Goal: Task Accomplishment & Management: Complete application form

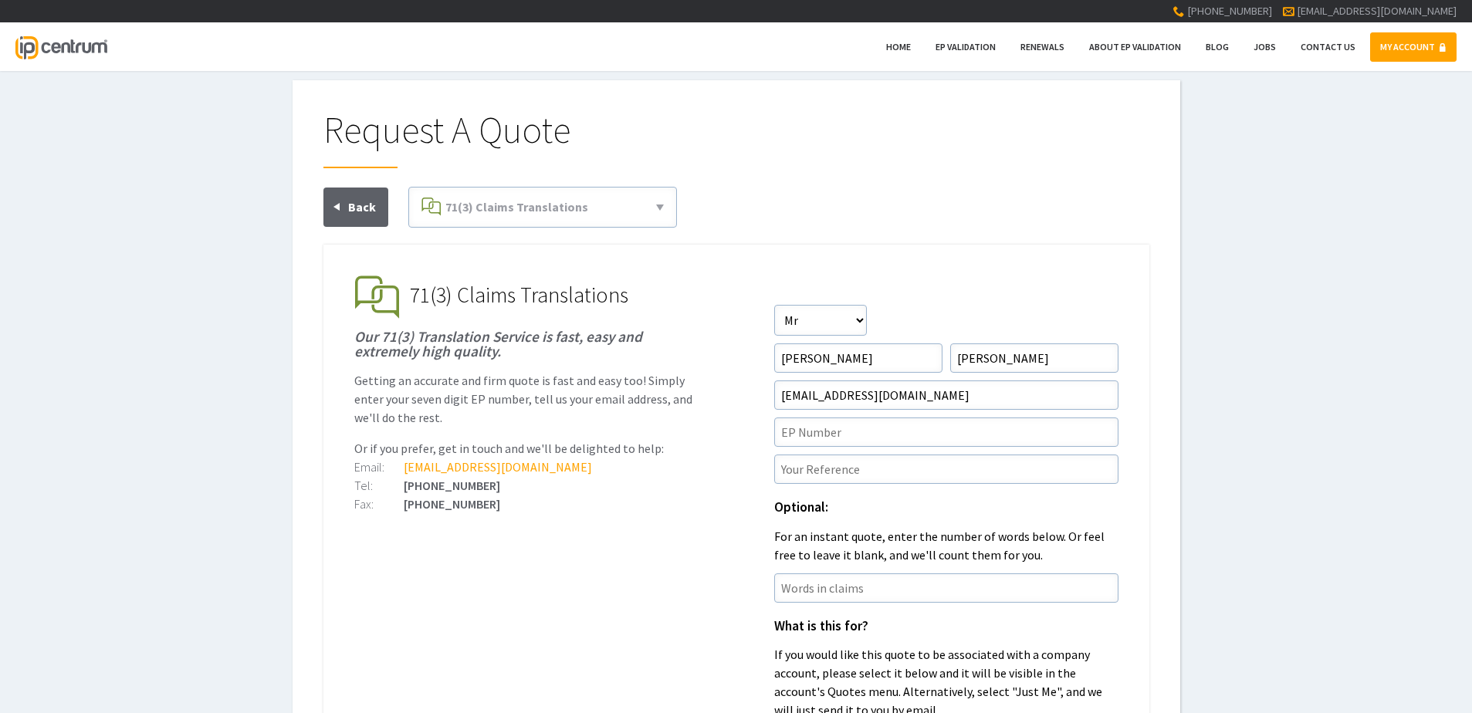
scroll to position [77, 0]
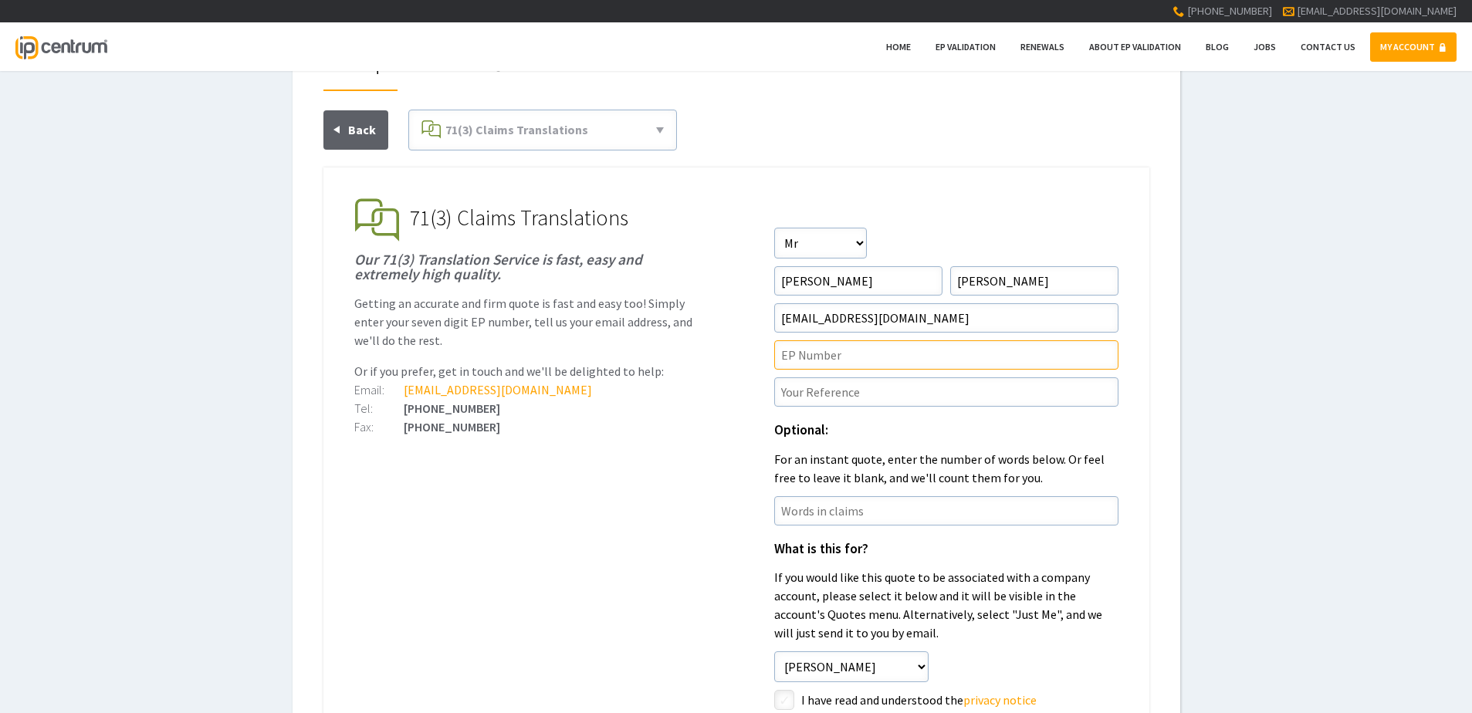
click at [877, 353] on input"] "text" at bounding box center [946, 354] width 344 height 29
click at [848, 358] on input"] "text" at bounding box center [946, 354] width 344 height 29
paste input"] "4403980"
type input"] "EP4403980"
click at [860, 385] on input"] "text" at bounding box center [946, 391] width 344 height 29
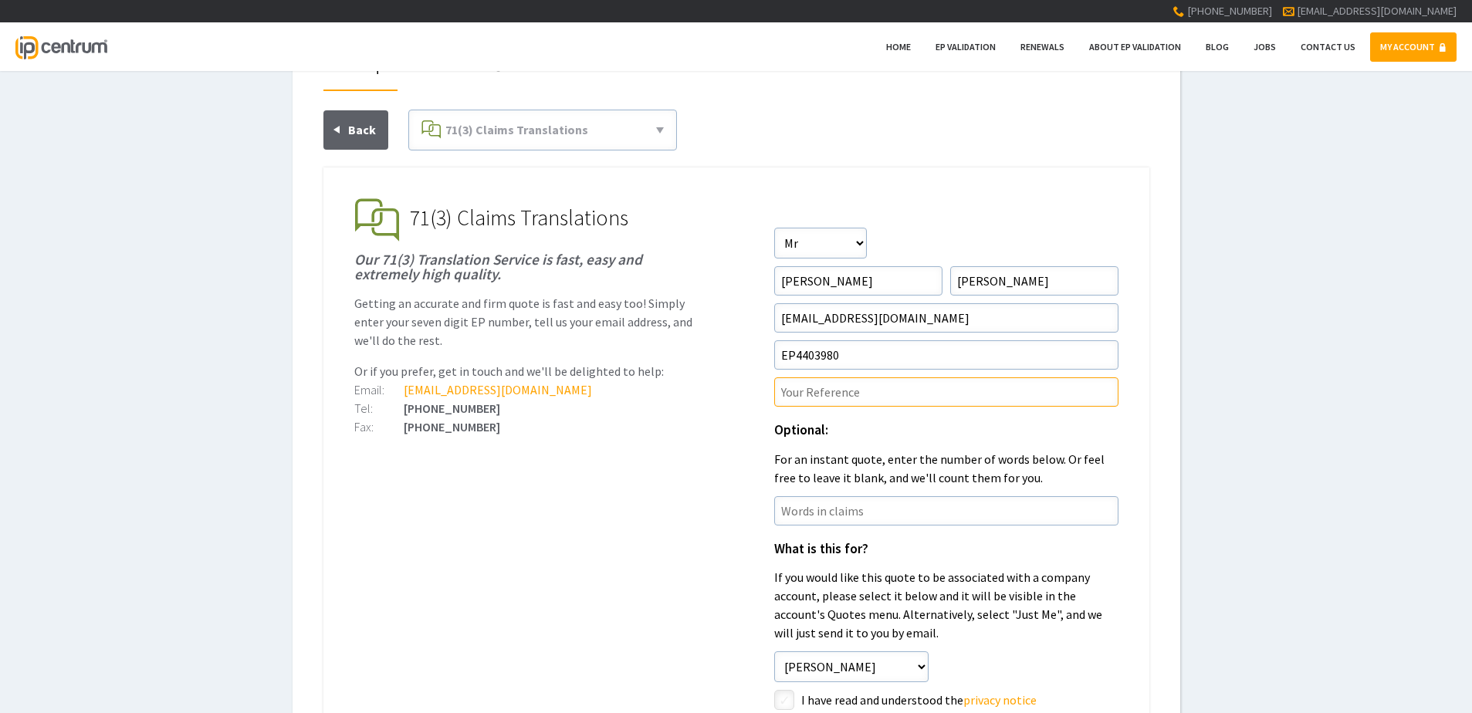
click at [866, 390] on input"] "text" at bounding box center [946, 391] width 344 height 29
paste input"] "P46488EPN1"
type input"] "P46488EPN1/DHC"
click at [665, 482] on ul "EP Validation & Unitary Effect IP Centrum makes European Patent Validation and …" at bounding box center [736, 579] width 826 height 825
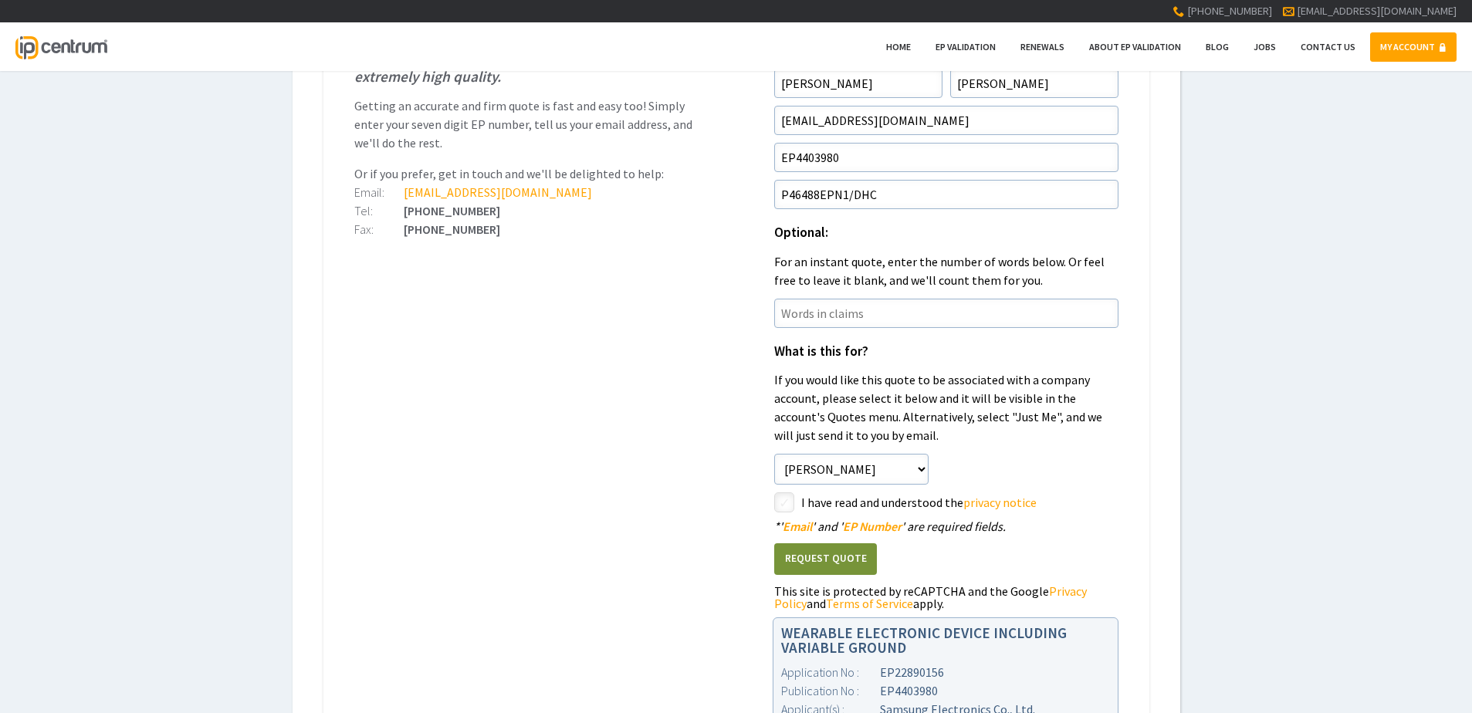
scroll to position [309, 0]
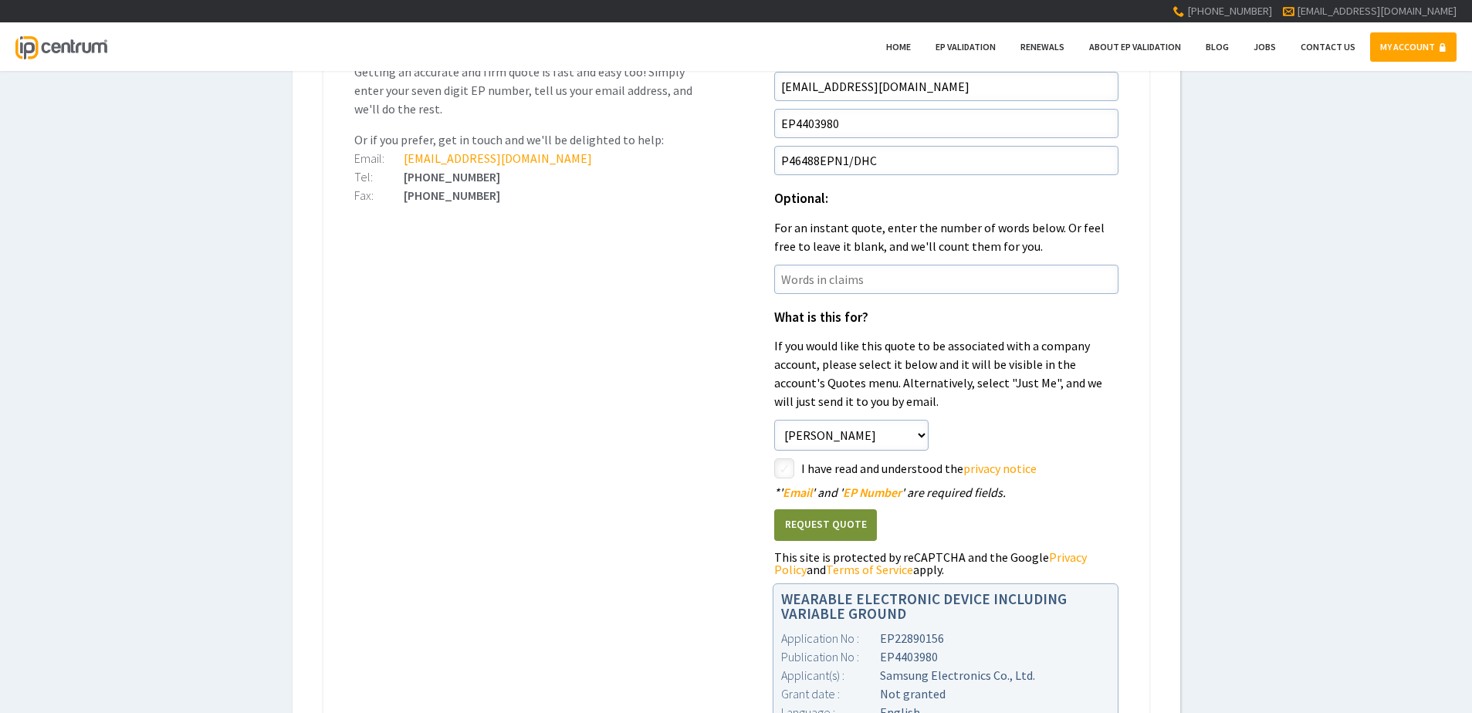
click at [779, 471] on input"] "checkbox" at bounding box center [786, 470] width 19 height 19
checkbox input"] "true"
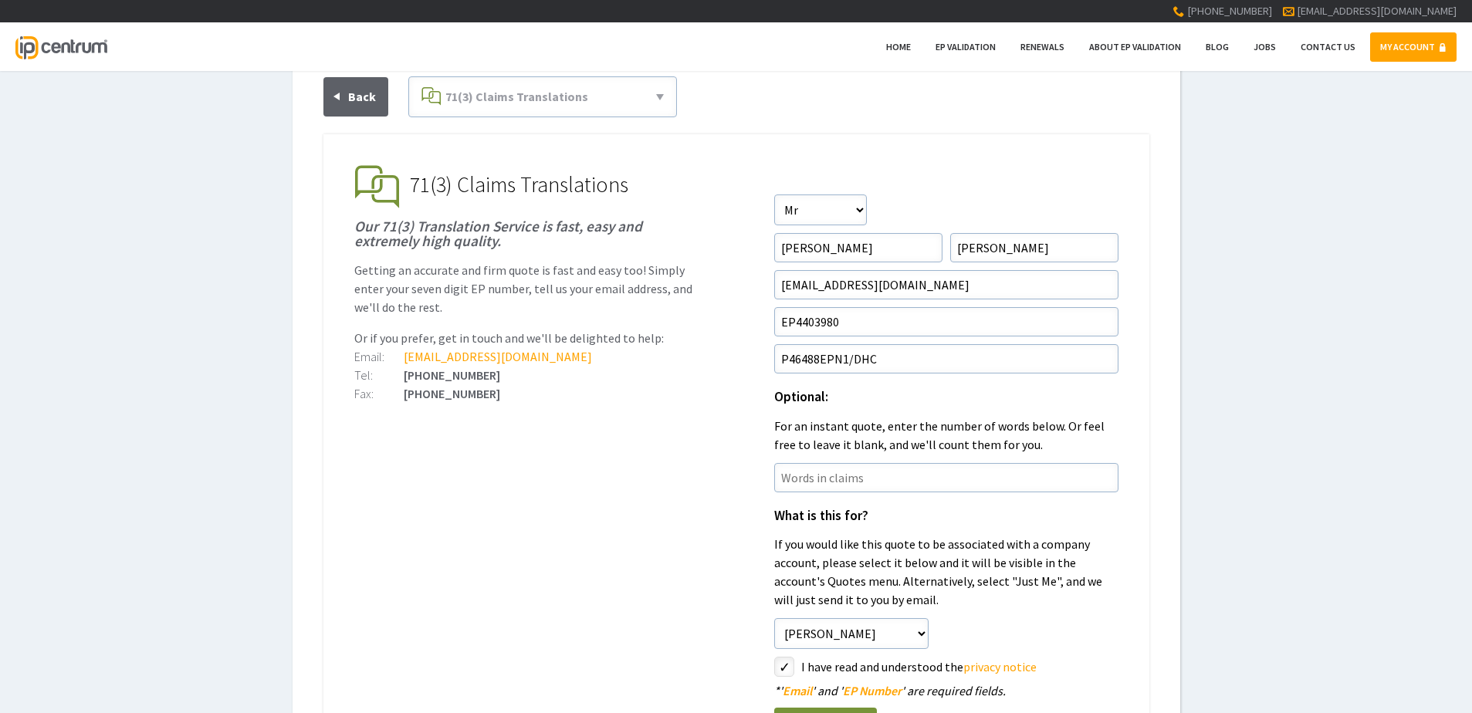
scroll to position [463, 0]
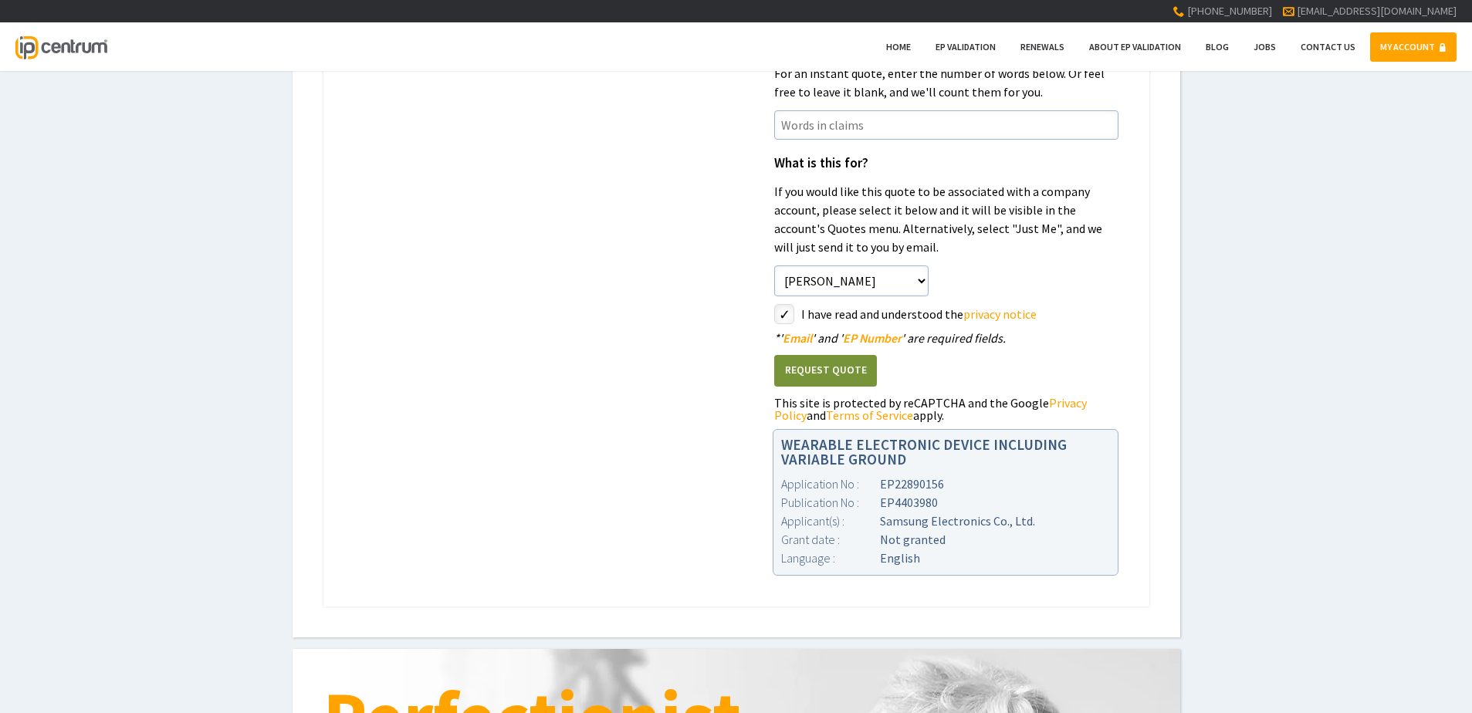
click at [808, 373] on button "Request Quote" at bounding box center [825, 371] width 103 height 32
